Goal: Download file/media

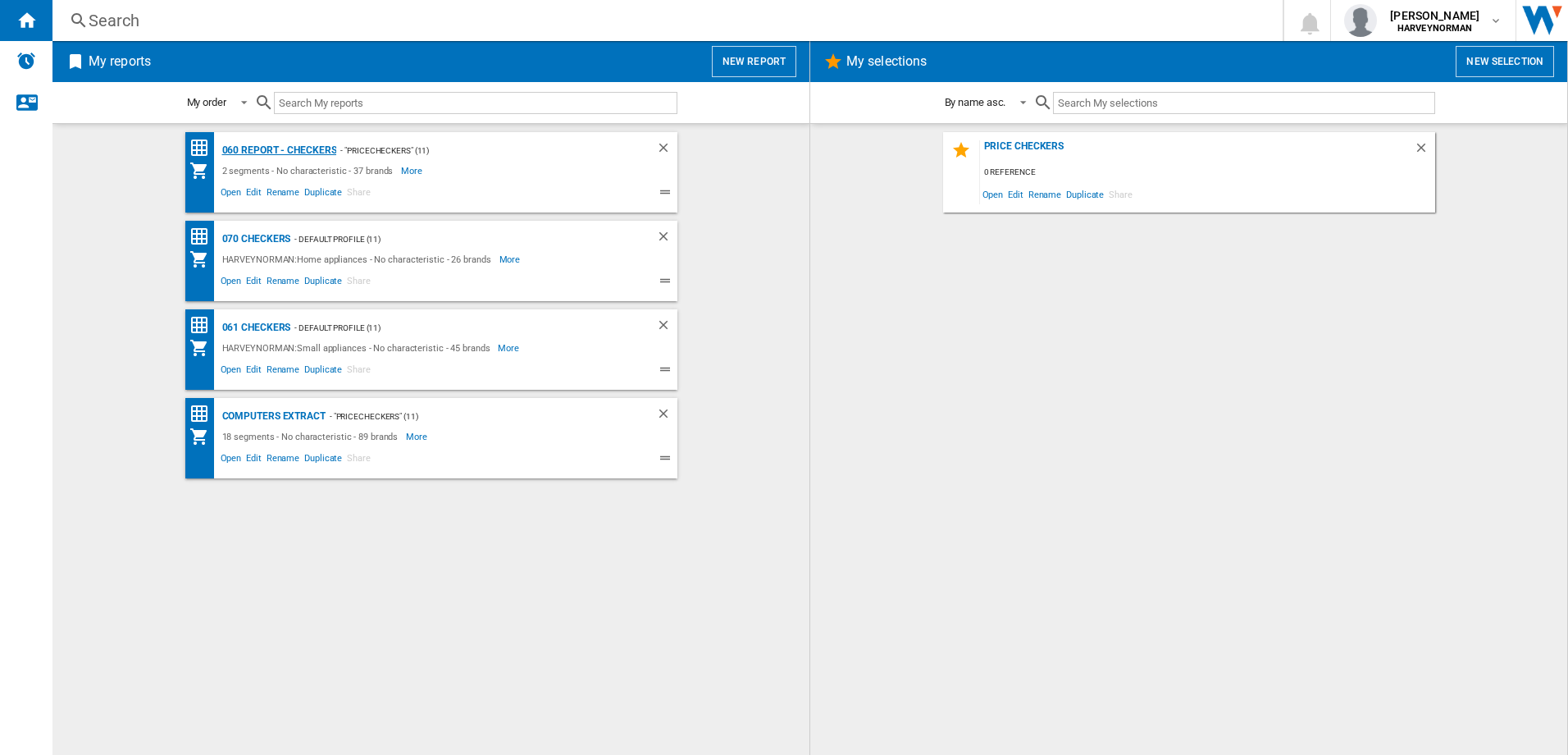
click at [290, 145] on div "060 report - Checkers" at bounding box center [277, 150] width 119 height 21
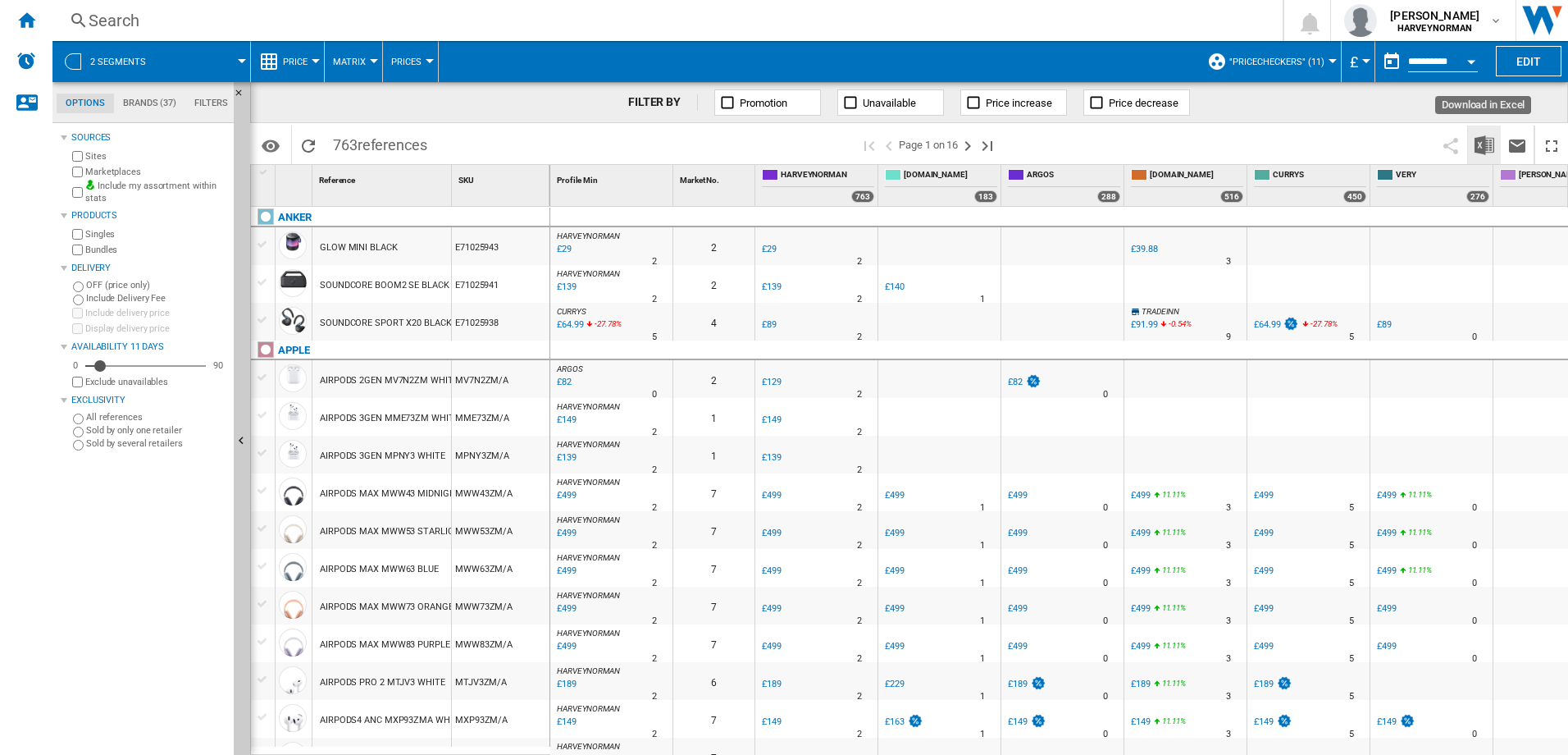
click at [1482, 144] on img "Download in Excel" at bounding box center [1485, 145] width 20 height 20
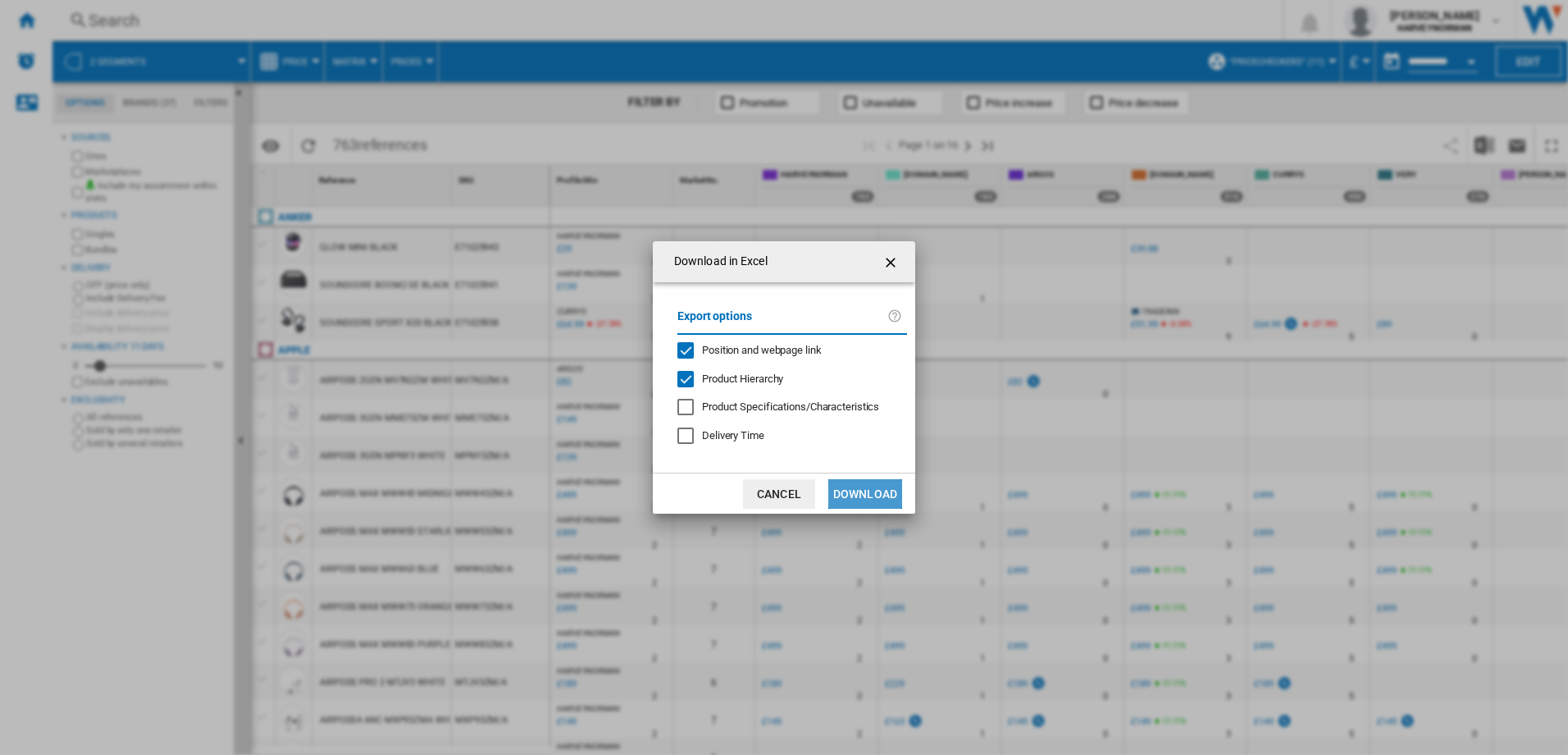
click at [882, 487] on button "Download" at bounding box center [865, 493] width 74 height 30
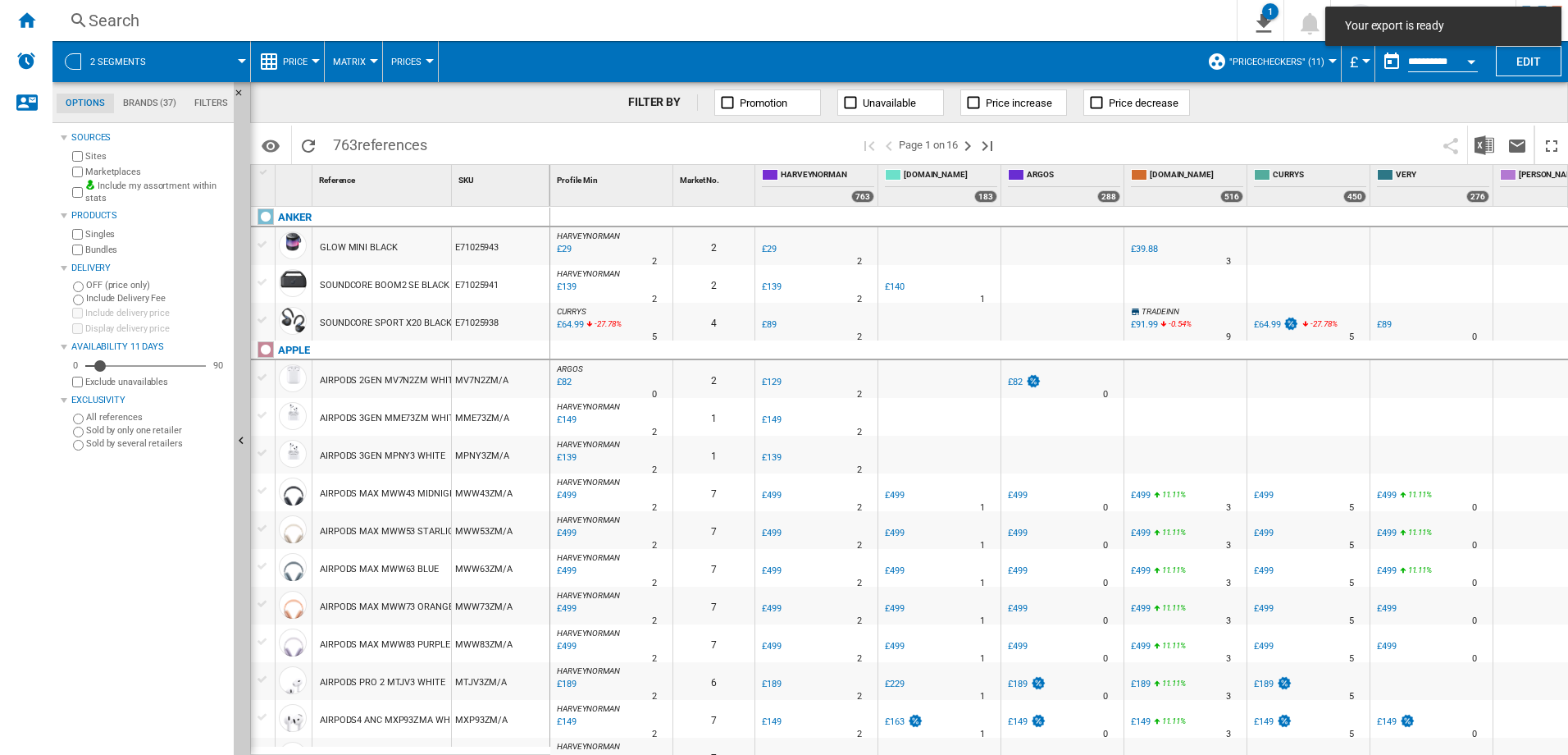
scroll to position [82, 0]
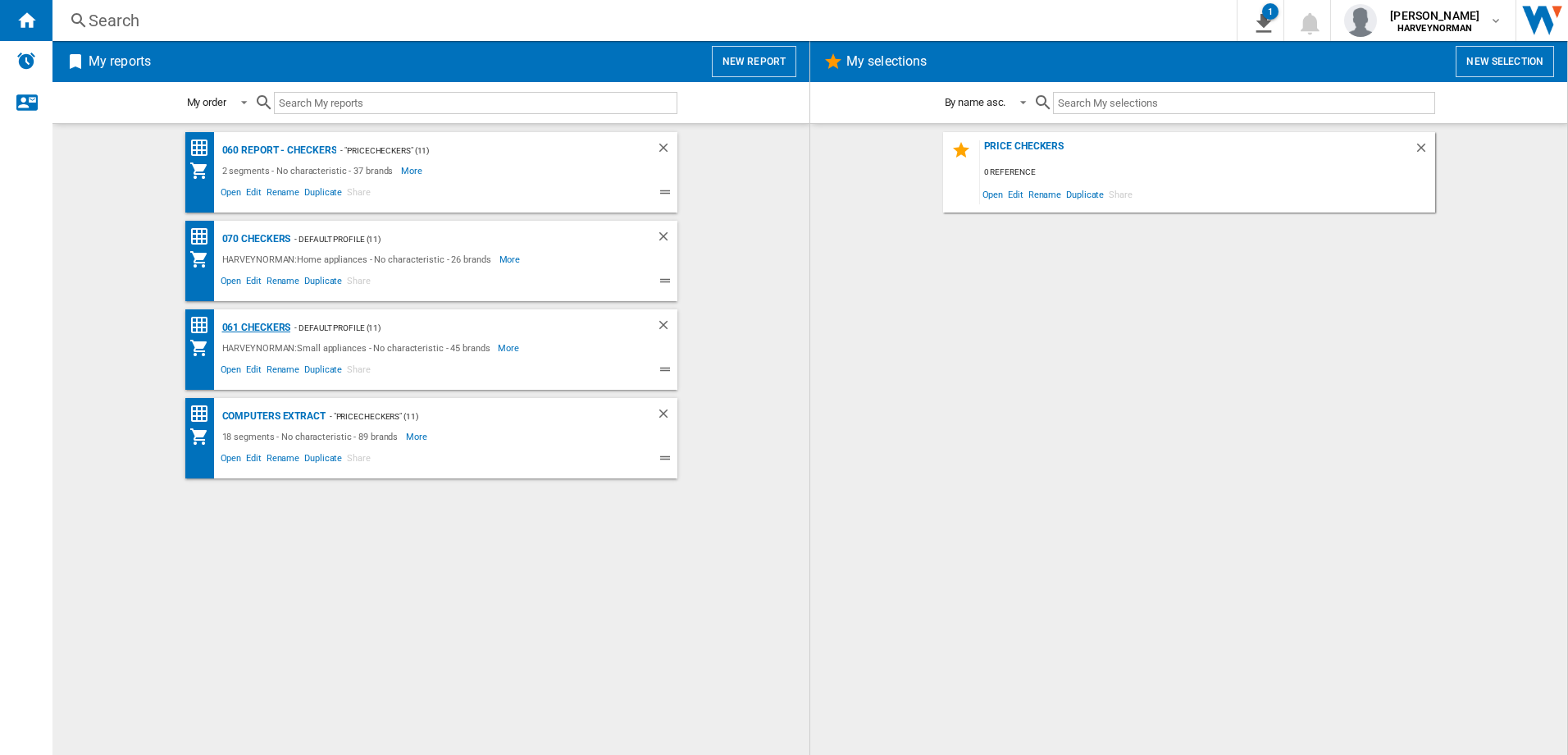
click at [265, 325] on div "061 Checkers" at bounding box center [254, 327] width 73 height 21
click at [277, 325] on div "061 Checkers" at bounding box center [254, 327] width 73 height 21
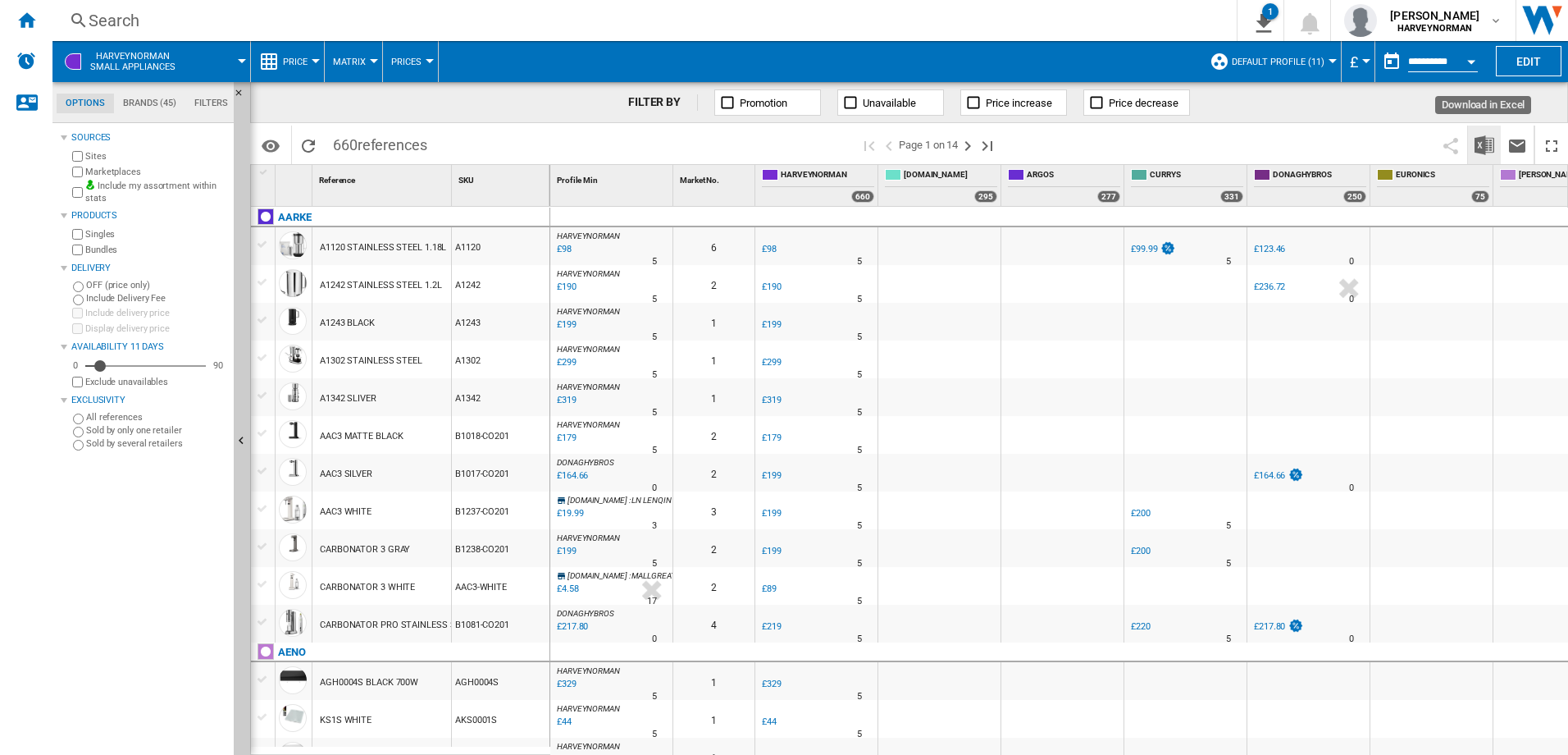
click at [1481, 141] on img "Download in Excel" at bounding box center [1485, 145] width 20 height 20
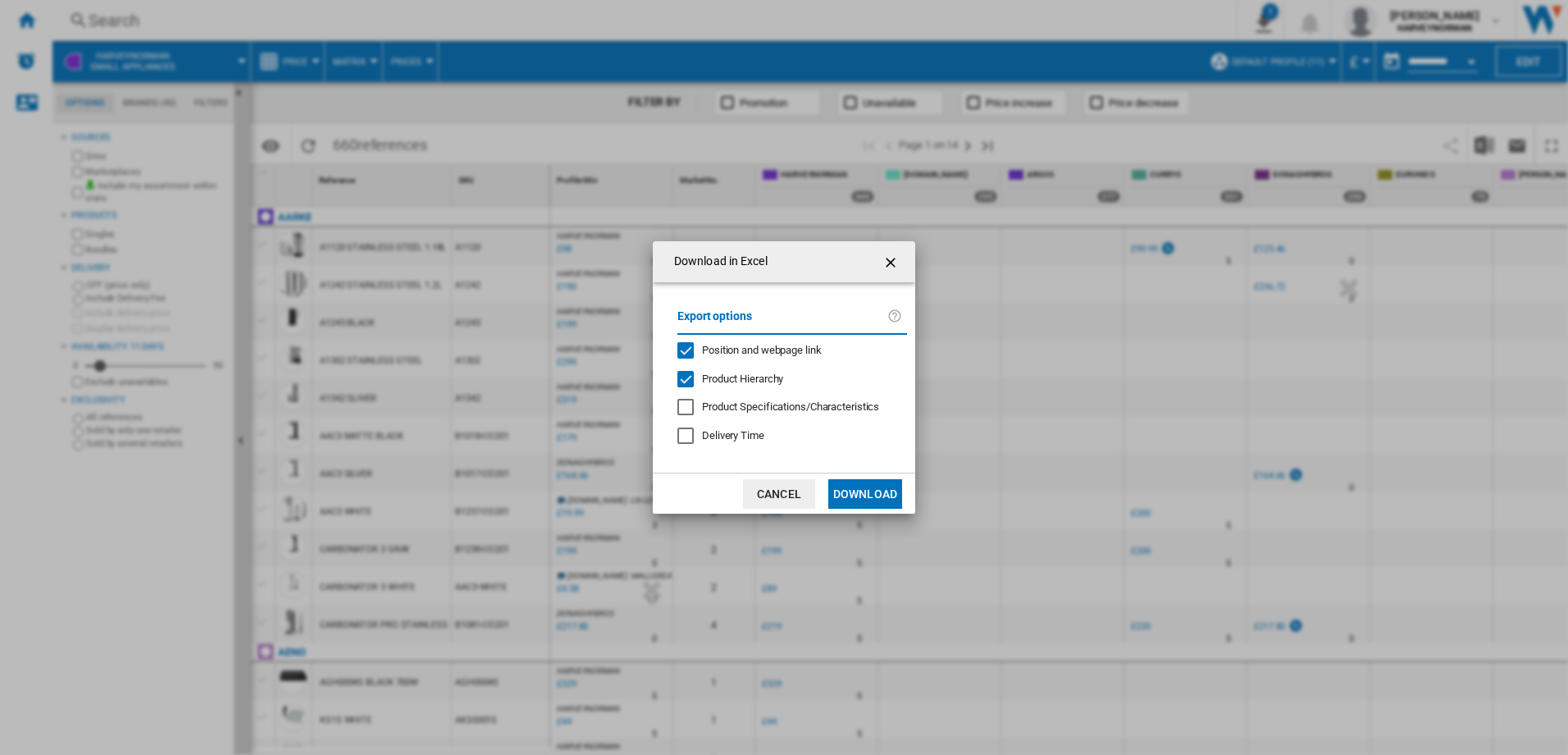
click at [885, 492] on button "Download" at bounding box center [865, 493] width 74 height 30
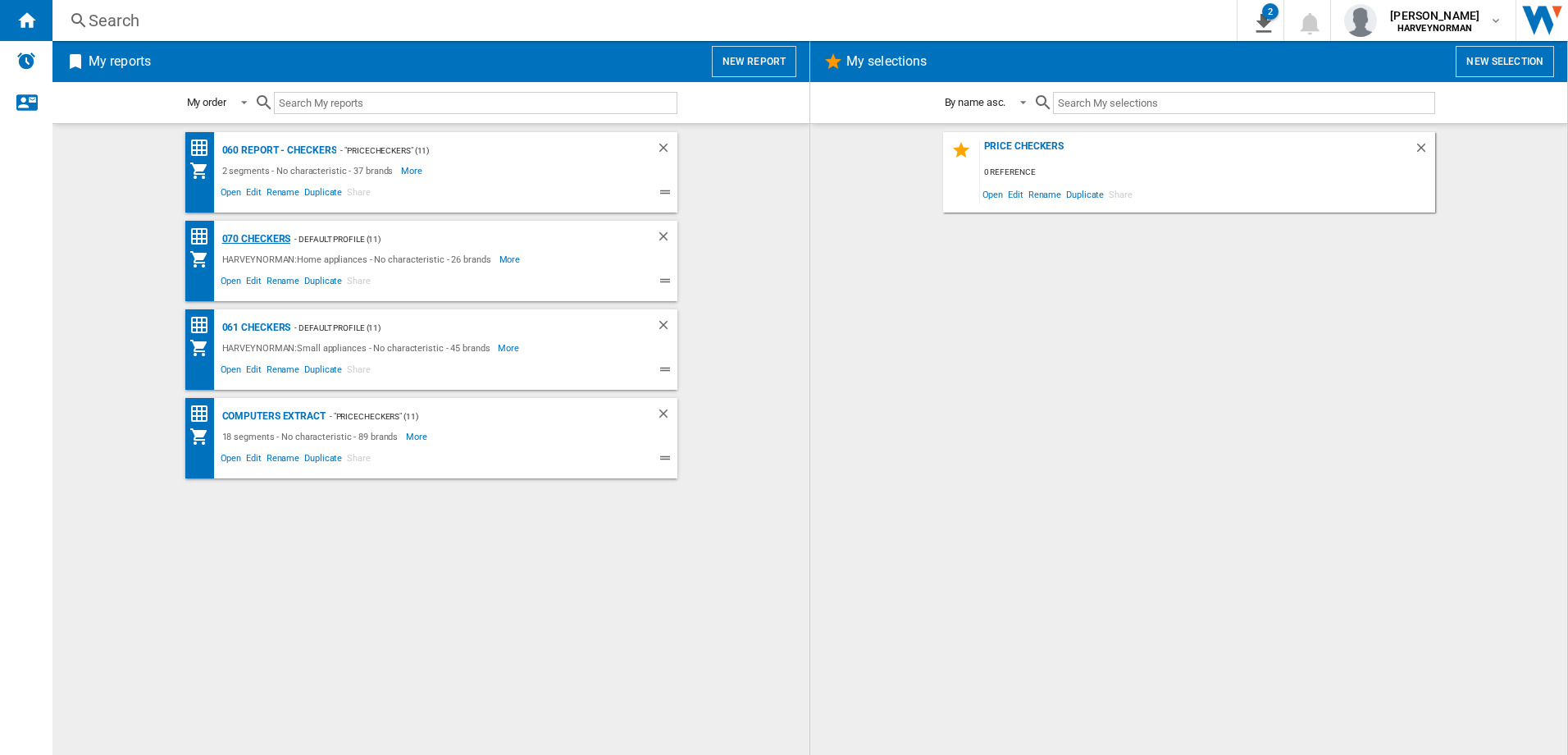
click at [257, 238] on div "070 Checkers" at bounding box center [254, 239] width 73 height 21
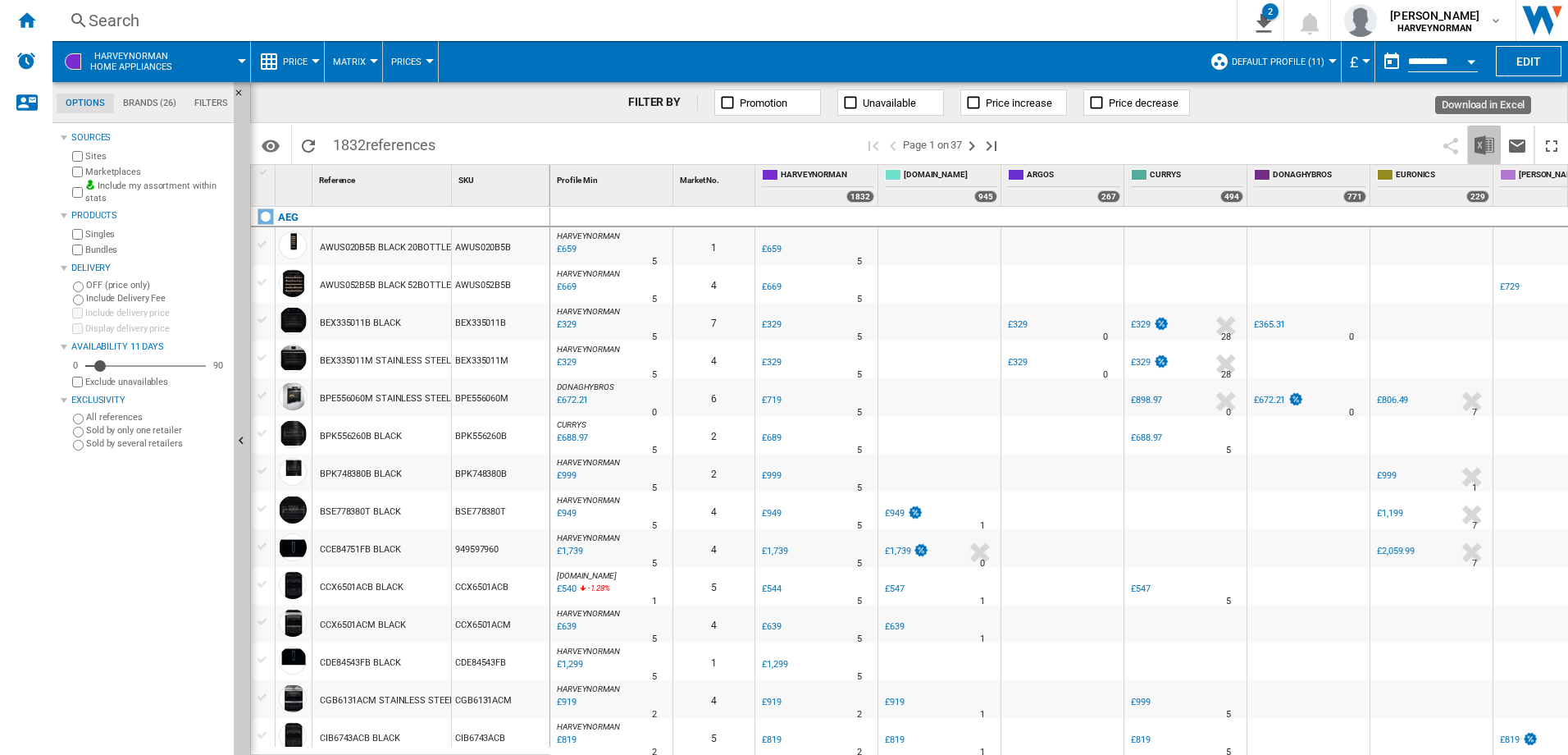
click at [1480, 141] on img "Download in Excel" at bounding box center [1485, 145] width 20 height 20
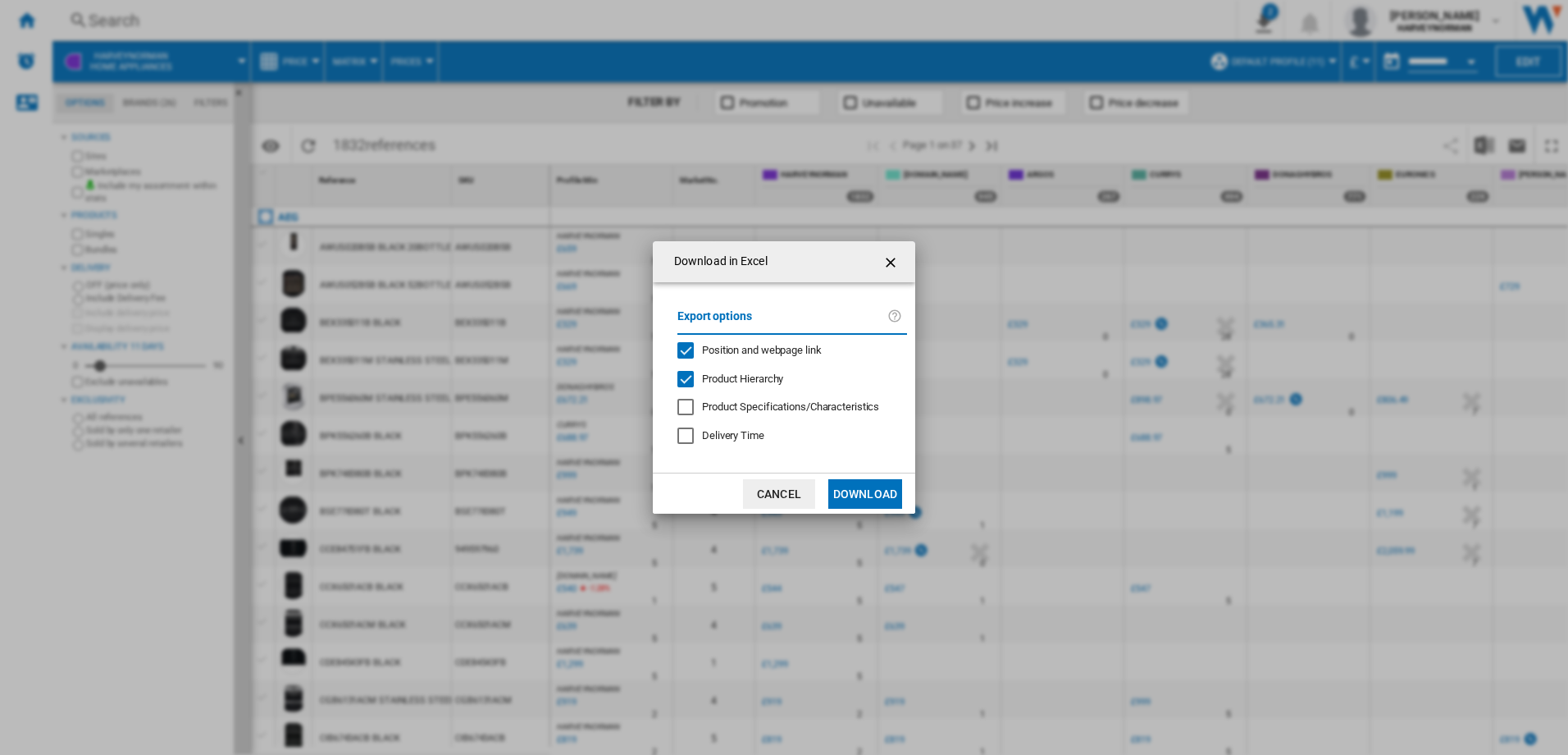
click at [853, 486] on button "Download" at bounding box center [865, 493] width 74 height 30
